Goal: Find specific page/section: Find specific page/section

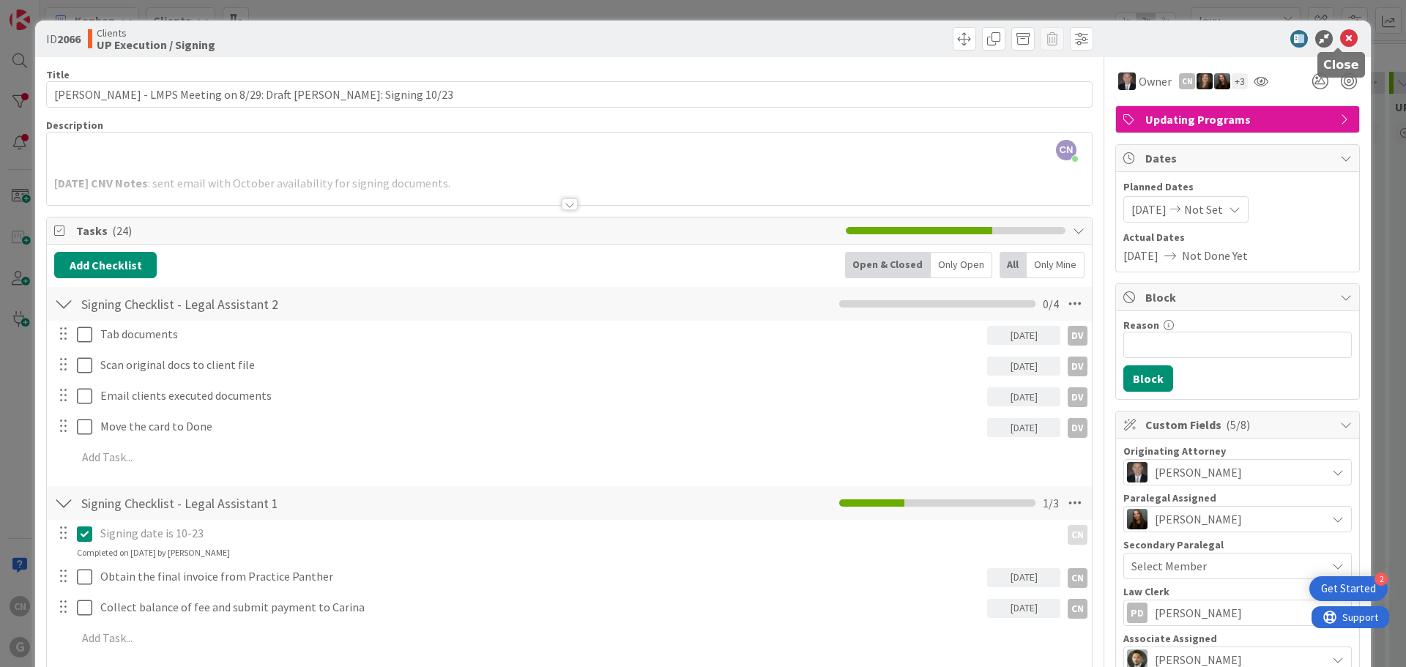
click at [1344, 34] on icon at bounding box center [1349, 39] width 18 height 18
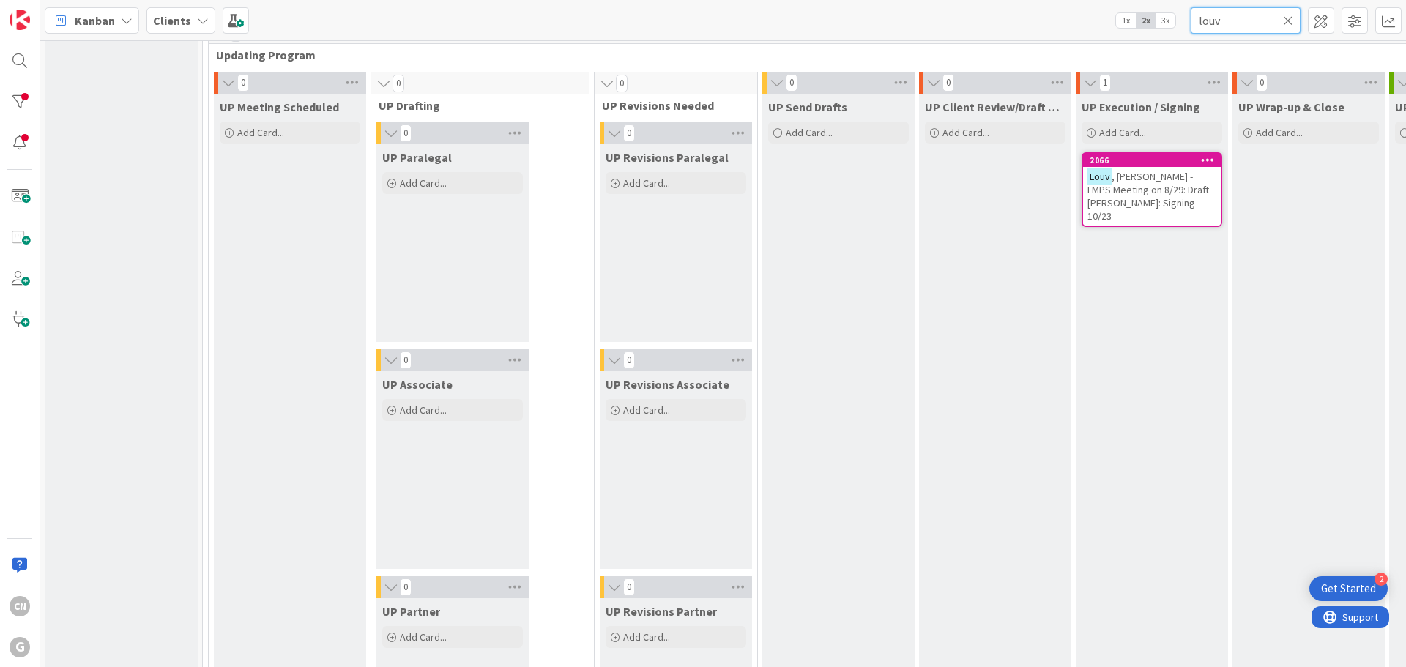
drag, startPoint x: 1242, startPoint y: 22, endPoint x: 1119, endPoint y: 26, distance: 123.1
click at [1119, 28] on div "Kanban Clients 1x 2x 3x louv" at bounding box center [722, 20] width 1365 height 40
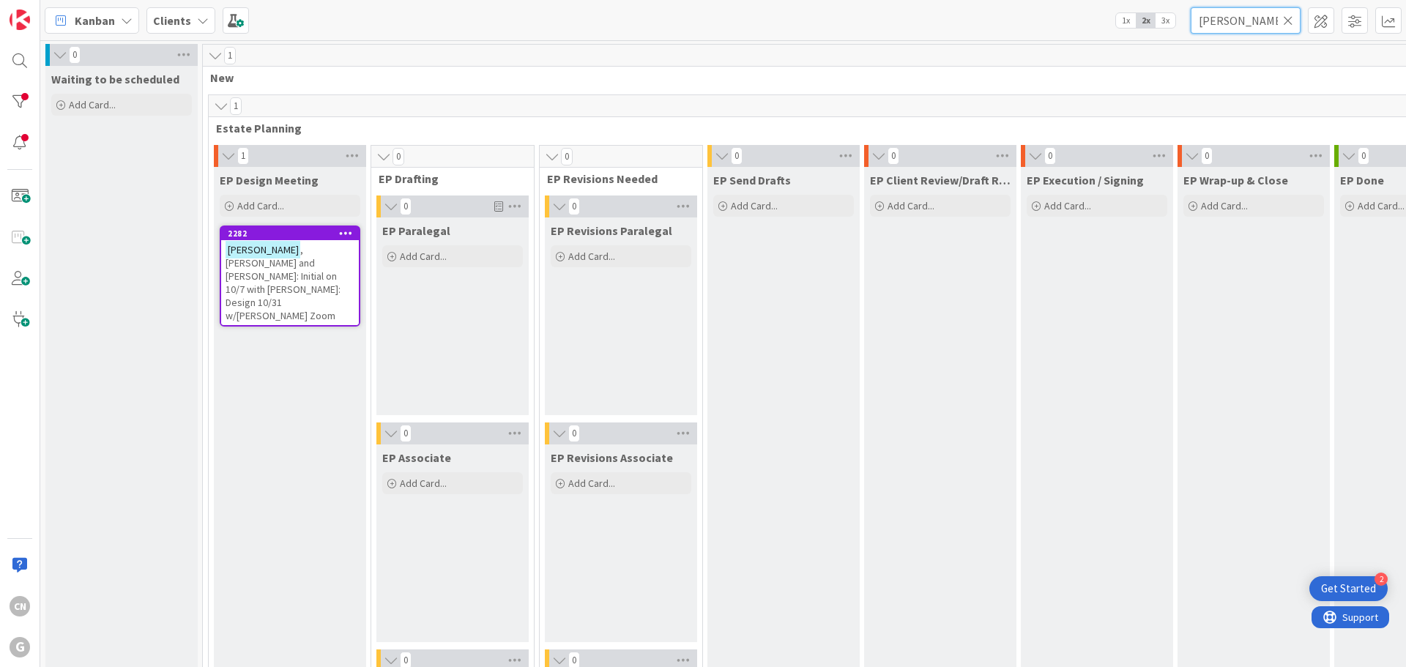
type input "[PERSON_NAME]"
click at [307, 275] on span ", [PERSON_NAME] and [PERSON_NAME]: Initial on 10/7 with [PERSON_NAME]: Design 1…" at bounding box center [283, 282] width 115 height 79
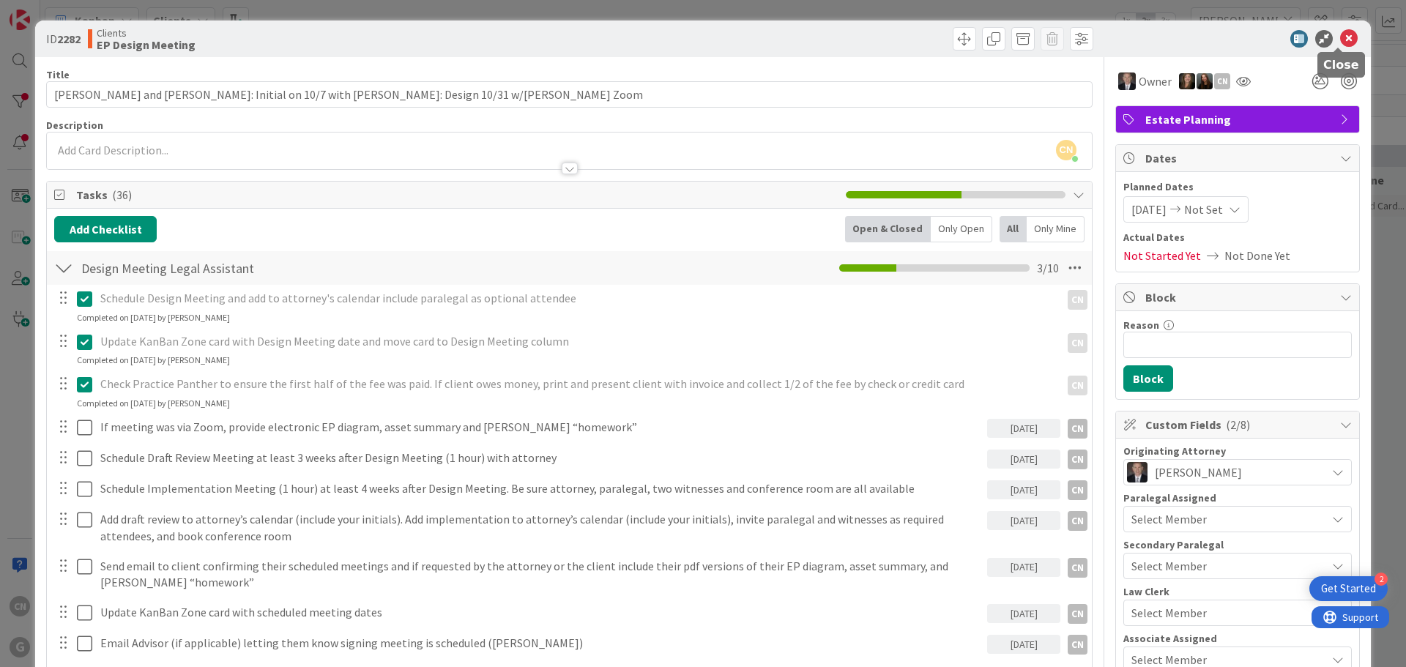
click at [1341, 43] on icon at bounding box center [1349, 39] width 18 height 18
